Goal: Task Accomplishment & Management: Manage account settings

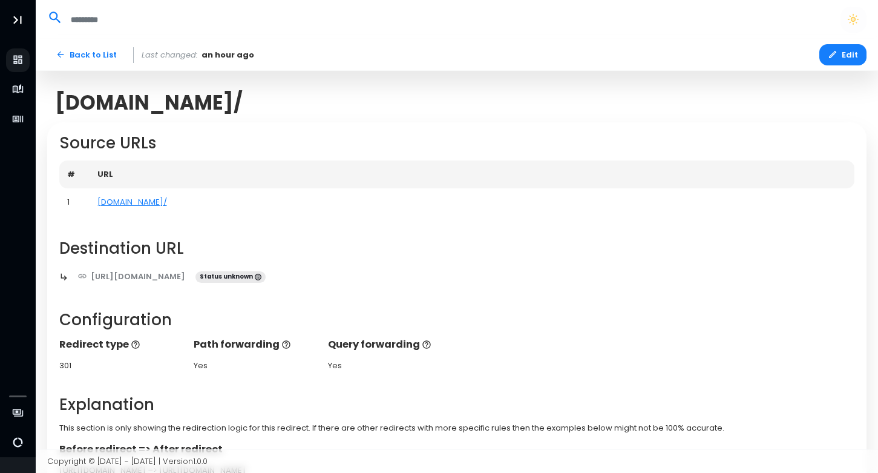
scroll to position [207, 0]
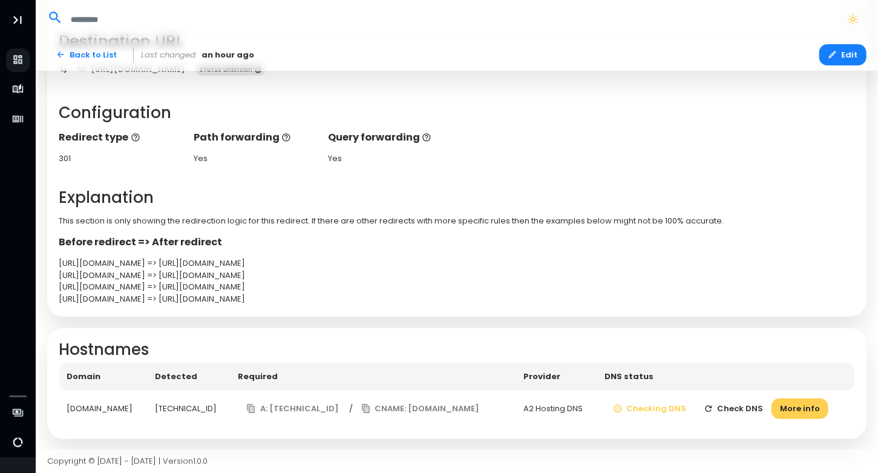
click at [743, 407] on button "Check DNS" at bounding box center [734, 408] width 77 height 21
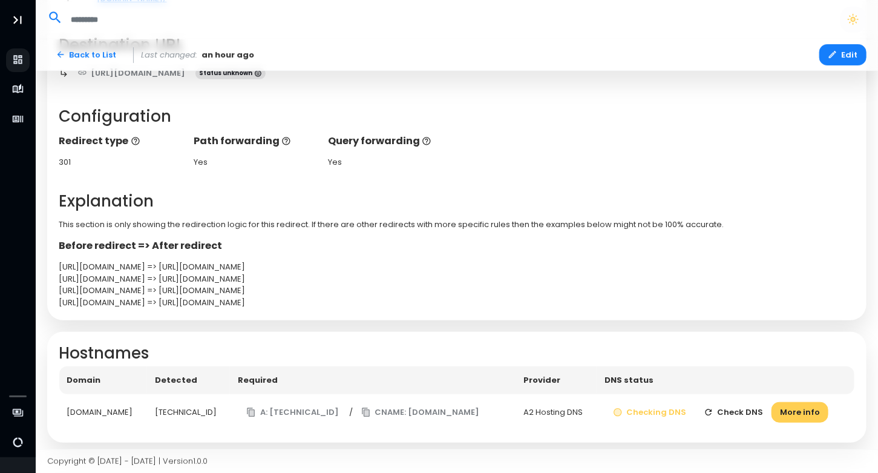
scroll to position [207, 0]
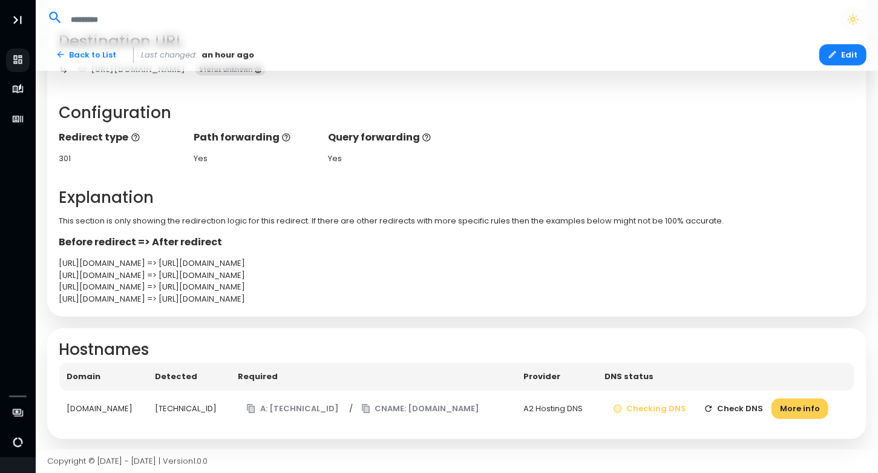
click at [746, 404] on button "Check DNS" at bounding box center [734, 408] width 77 height 21
click at [738, 409] on button "Check DNS" at bounding box center [734, 408] width 77 height 21
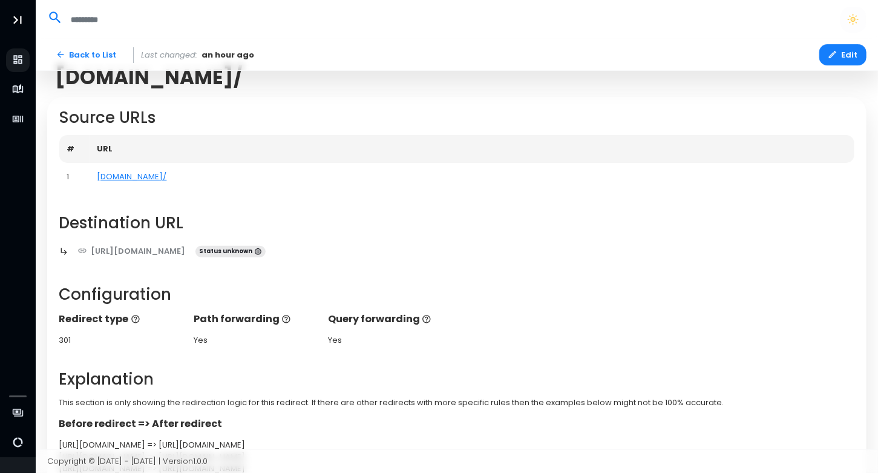
scroll to position [0, 0]
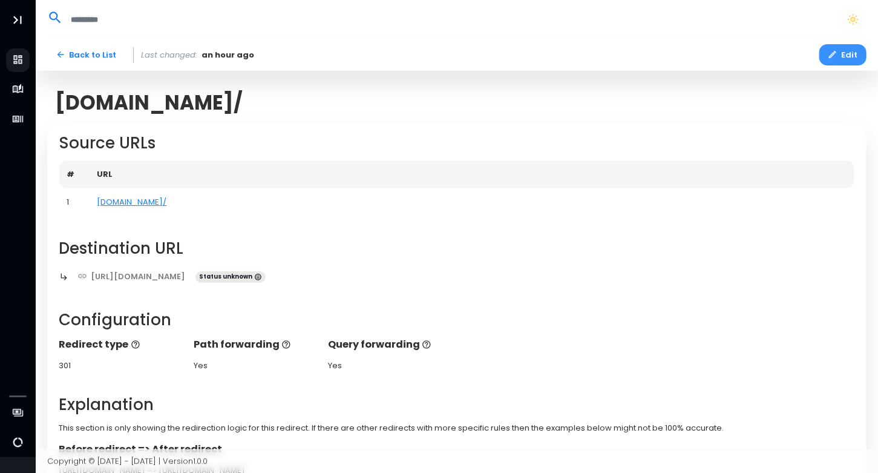
click at [841, 46] on button "Edit" at bounding box center [843, 54] width 47 height 21
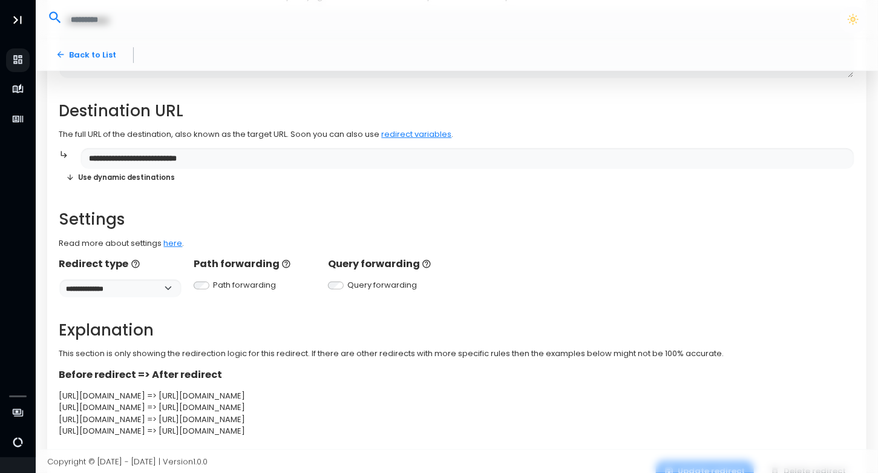
scroll to position [260, 0]
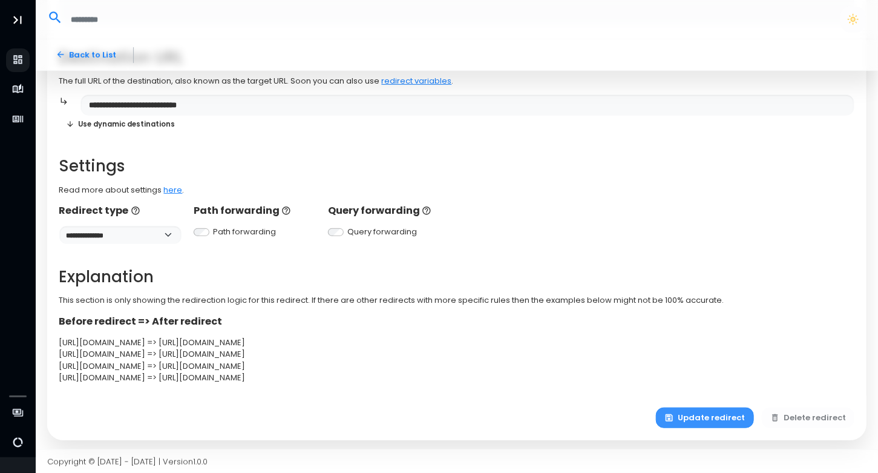
click at [714, 421] on button "Update redirect" at bounding box center [705, 417] width 98 height 21
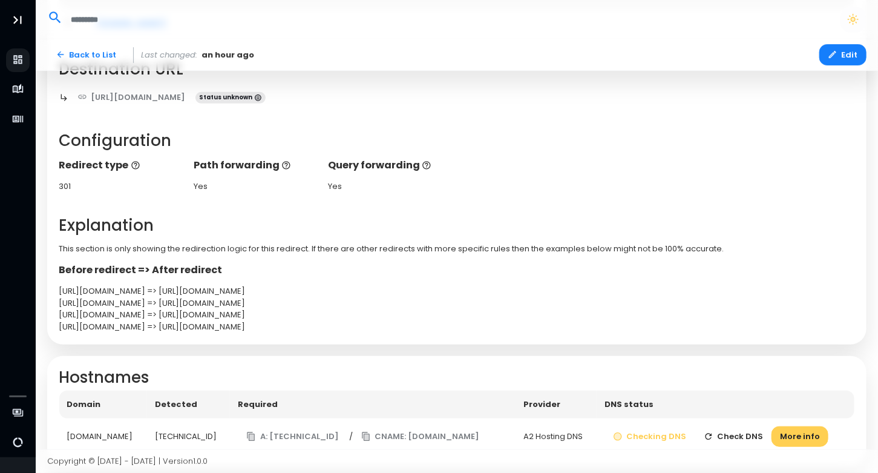
scroll to position [182, 0]
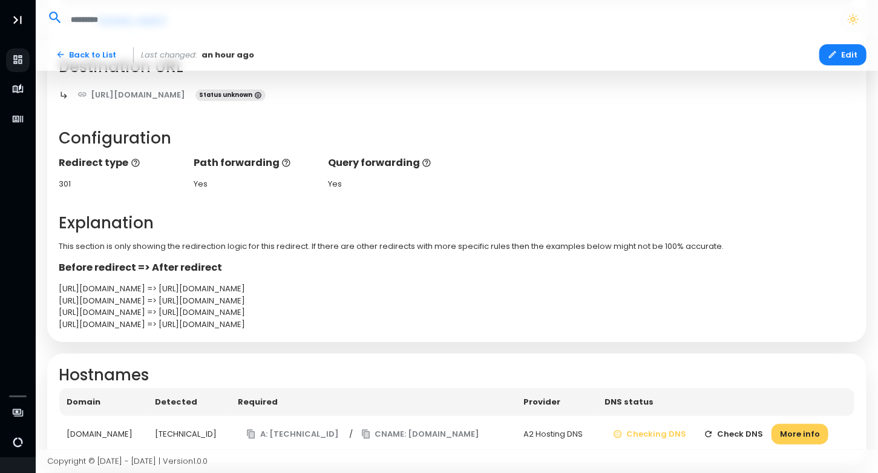
click at [749, 432] on button "Check DNS" at bounding box center [734, 434] width 77 height 21
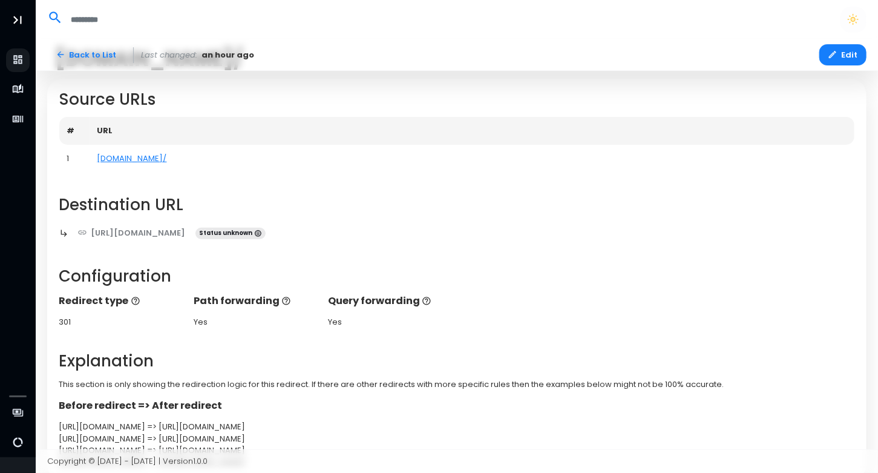
scroll to position [61, 0]
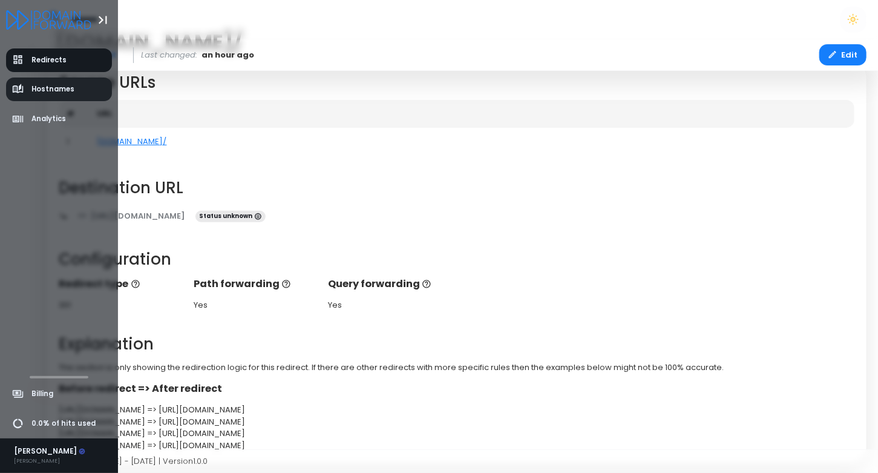
click at [42, 85] on span "Hostnames" at bounding box center [52, 89] width 43 height 10
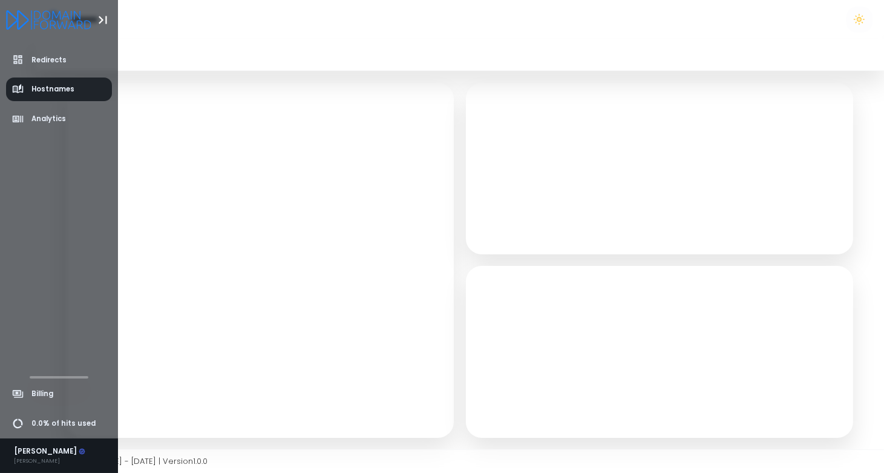
select select "**"
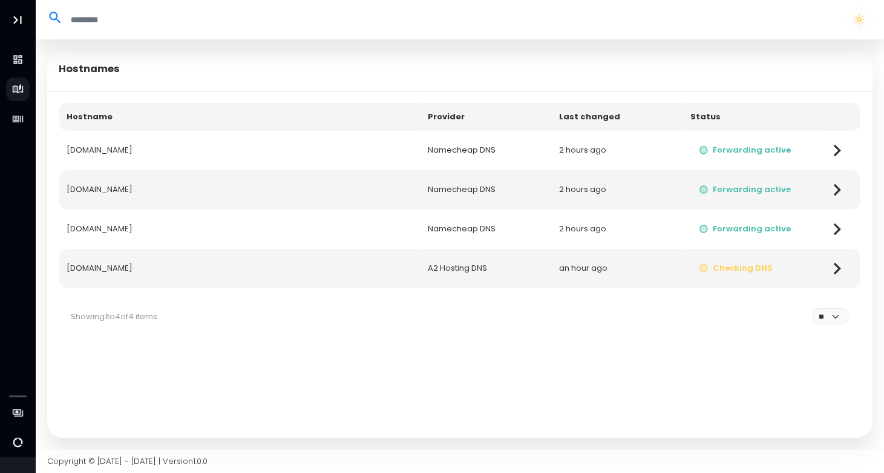
click at [324, 269] on td "gogadget.news" at bounding box center [239, 268] width 361 height 39
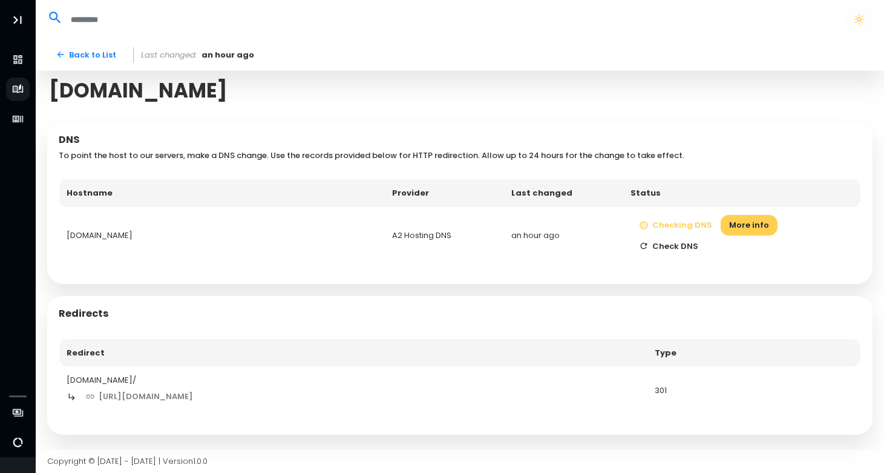
click at [708, 235] on button "Check DNS" at bounding box center [669, 245] width 77 height 21
click at [519, 35] on header at bounding box center [460, 19] width 849 height 39
click at [708, 235] on button "Check DNS" at bounding box center [669, 245] width 77 height 21
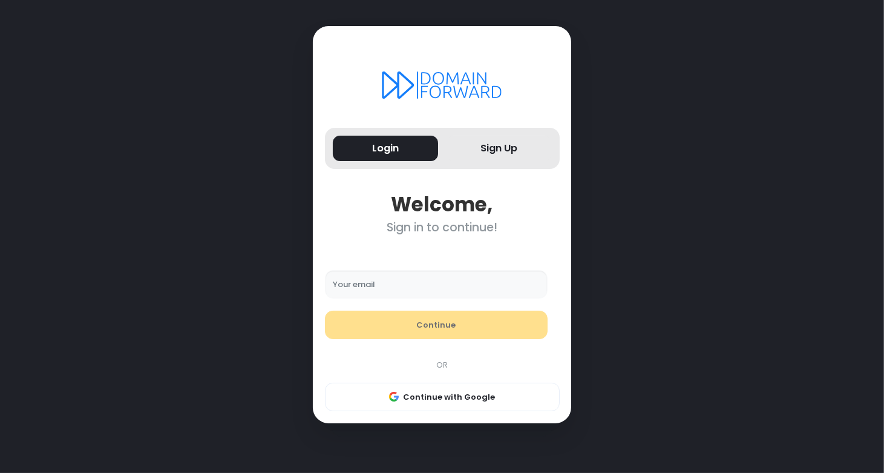
click at [387, 277] on input "Your email" at bounding box center [436, 284] width 223 height 29
type input "**********"
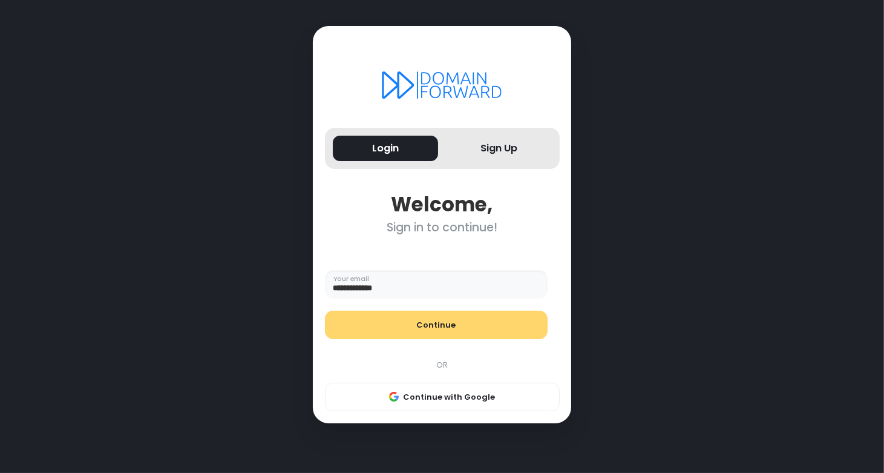
click at [410, 317] on button "Continue" at bounding box center [436, 325] width 223 height 29
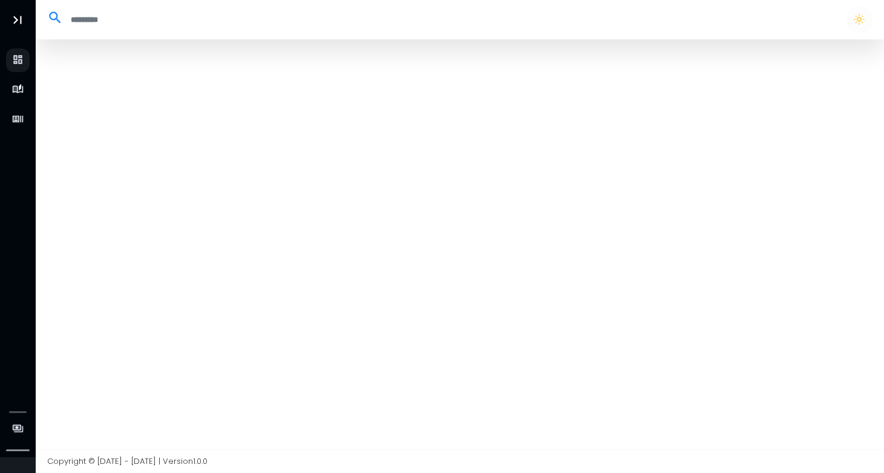
select select "**"
